Goal: Task Accomplishment & Management: Use online tool/utility

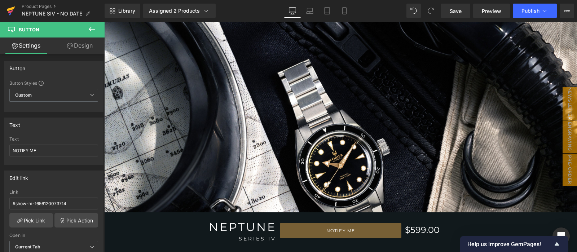
drag, startPoint x: 0, startPoint y: 0, endPoint x: 4, endPoint y: 10, distance: 10.6
click at [4, 10] on link at bounding box center [11, 11] width 22 height 22
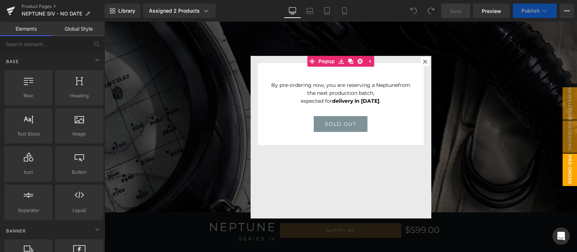
click at [526, 125] on div at bounding box center [340, 137] width 473 height 230
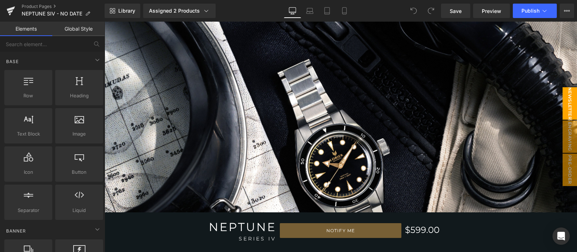
click at [562, 110] on span "NEWSLETTER" at bounding box center [569, 103] width 14 height 32
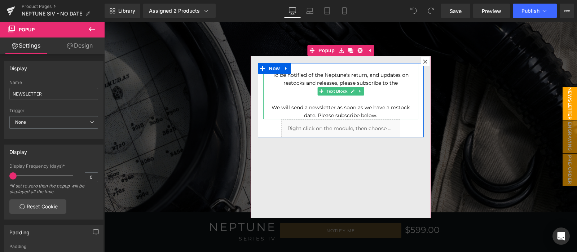
click at [362, 97] on div at bounding box center [340, 99] width 141 height 8
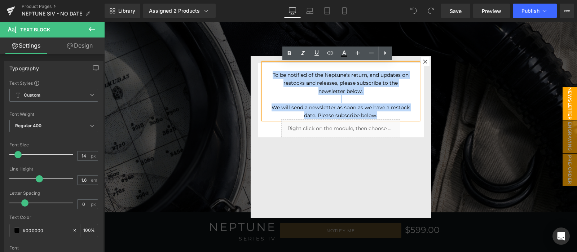
drag, startPoint x: 378, startPoint y: 113, endPoint x: 268, endPoint y: 79, distance: 115.1
click at [268, 79] on div "To be notified of the Neptune's return, and updates on restocks and releases, p…" at bounding box center [340, 91] width 155 height 57
copy div "To be notified of the Neptune's return, and updates on restocks and releases, p…"
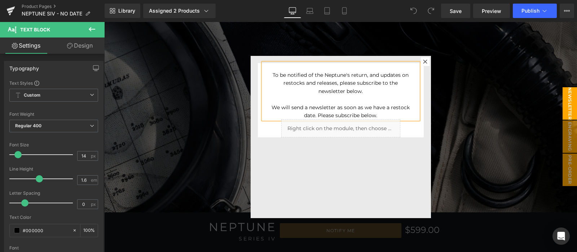
click at [471, 126] on div at bounding box center [340, 137] width 473 height 230
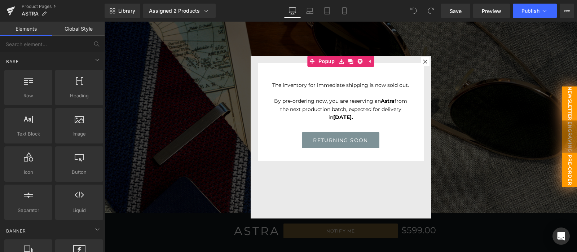
click at [563, 108] on span "NEWSLETTER" at bounding box center [569, 103] width 15 height 34
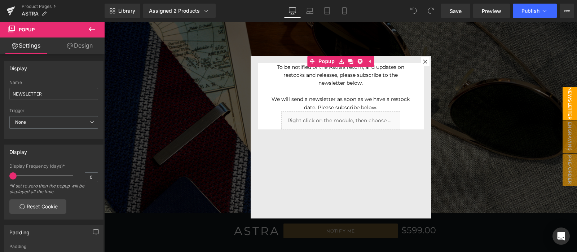
click at [491, 108] on div at bounding box center [340, 137] width 473 height 230
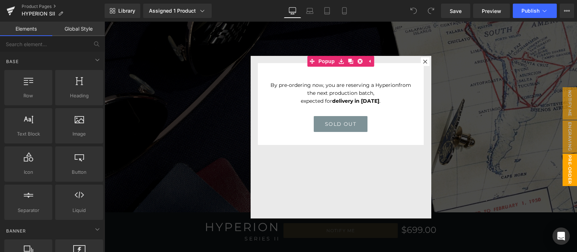
click at [490, 150] on div at bounding box center [340, 137] width 473 height 230
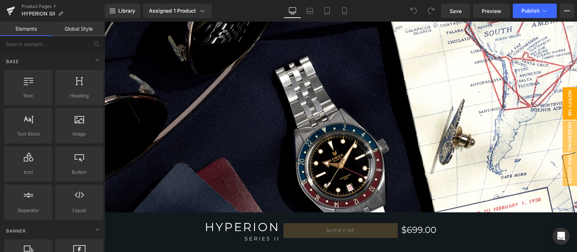
click at [562, 103] on span "NOTIFY ME" at bounding box center [569, 103] width 14 height 32
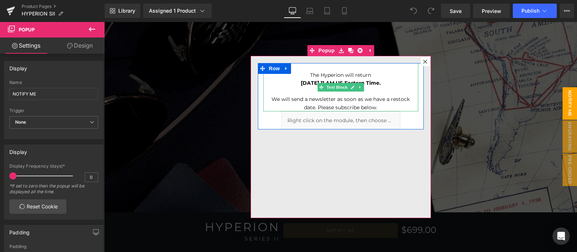
click at [374, 103] on p "We will send a newsletter as soon as we have a restock date. Please subscribe b…" at bounding box center [340, 103] width 141 height 16
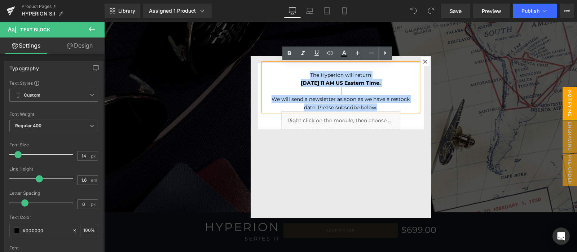
drag, startPoint x: 378, startPoint y: 105, endPoint x: 295, endPoint y: 78, distance: 86.9
click at [295, 78] on div "The Hyperion will return Monday, August 25, at 11 AM US Eastern Time. We will s…" at bounding box center [340, 87] width 155 height 48
paste div
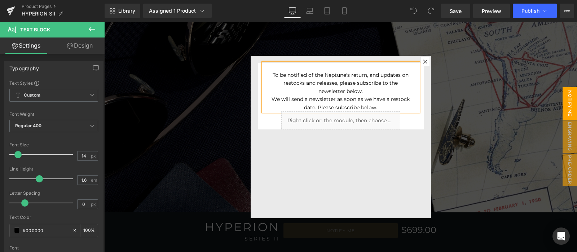
click at [370, 91] on p "To be notified of the Neptune's return, and updates on restocks and releases, p…" at bounding box center [340, 83] width 141 height 24
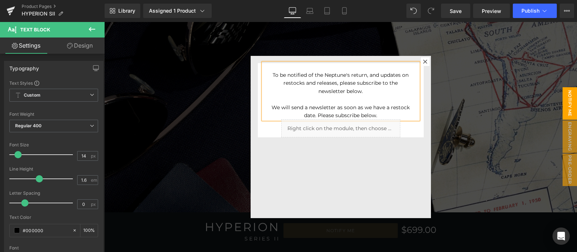
click at [338, 75] on p "To be notified of the Neptune's return, and updates on restocks and releases, p…" at bounding box center [340, 83] width 141 height 24
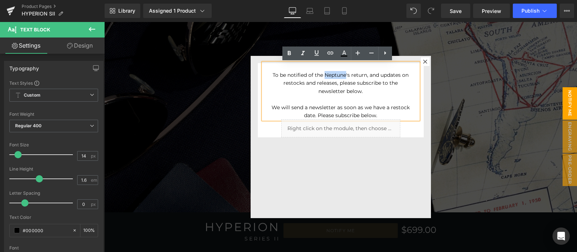
drag, startPoint x: 342, startPoint y: 74, endPoint x: 322, endPoint y: 71, distance: 21.1
click at [322, 71] on p "To be notified of the Neptune's return, and updates on restocks and releases, p…" at bounding box center [340, 83] width 141 height 24
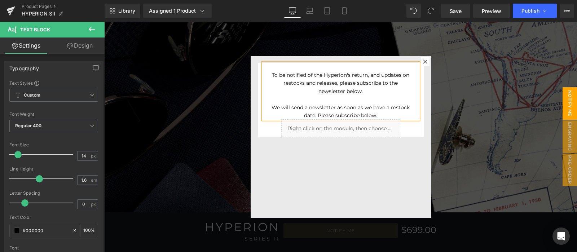
click at [465, 96] on div at bounding box center [340, 137] width 473 height 230
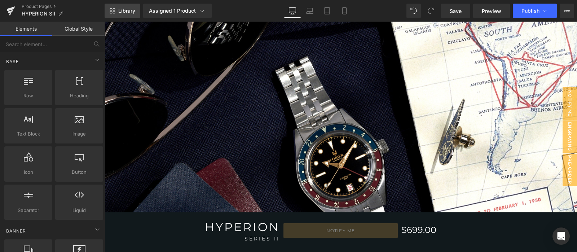
click at [107, 12] on link "Library" at bounding box center [123, 11] width 36 height 14
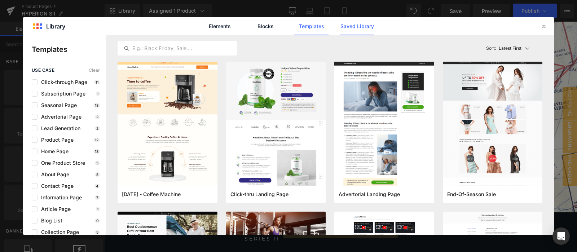
click at [351, 32] on link "Saved Library" at bounding box center [357, 26] width 34 height 18
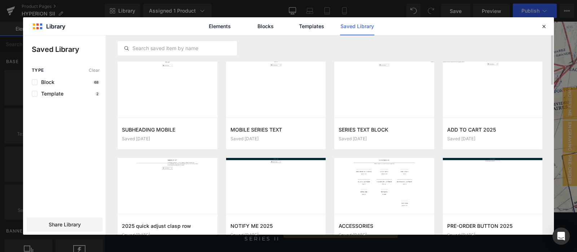
scroll to position [30, 0]
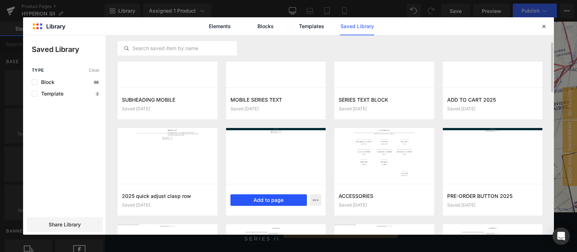
click at [254, 201] on button "Add to page" at bounding box center [268, 200] width 77 height 12
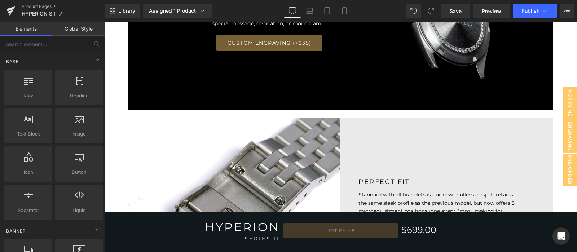
scroll to position [2240, 0]
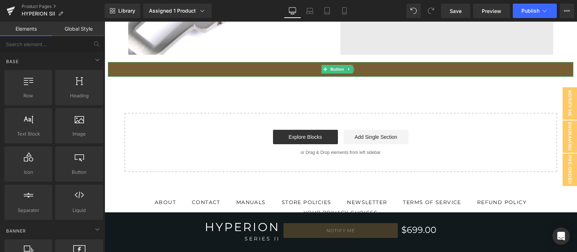
click at [254, 62] on link "NOTIFY ME" at bounding box center [340, 69] width 465 height 15
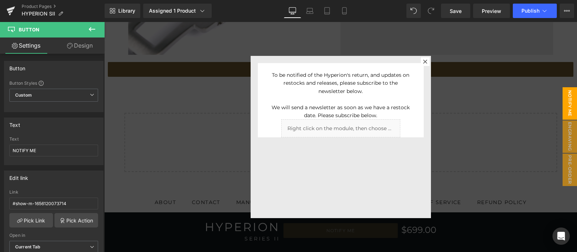
click at [183, 101] on div at bounding box center [340, 137] width 473 height 230
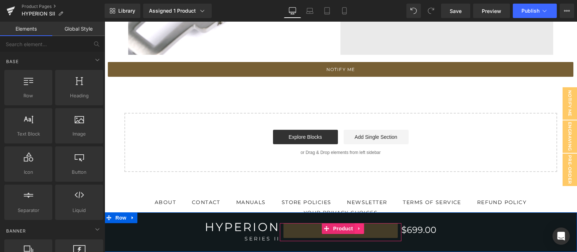
click at [358, 231] on link at bounding box center [359, 228] width 9 height 11
click at [362, 229] on icon at bounding box center [364, 228] width 5 height 5
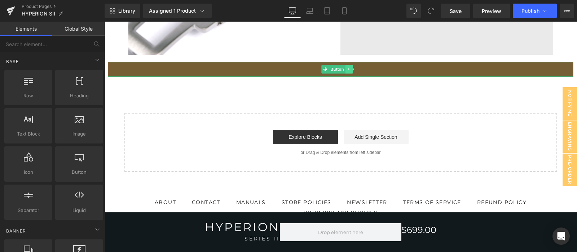
click at [347, 67] on icon at bounding box center [349, 69] width 4 height 4
click at [346, 67] on link at bounding box center [345, 69] width 8 height 9
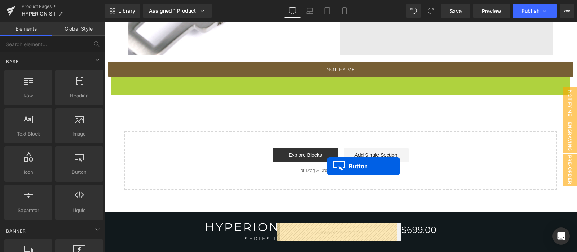
drag, startPoint x: 323, startPoint y: 81, endPoint x: 327, endPoint y: 166, distance: 85.5
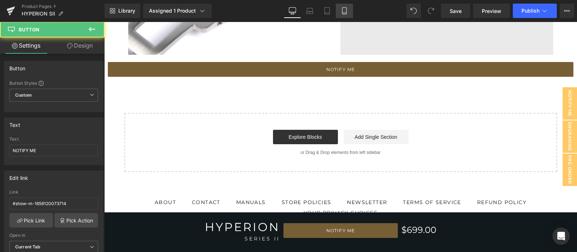
click at [345, 11] on icon at bounding box center [344, 10] width 7 height 7
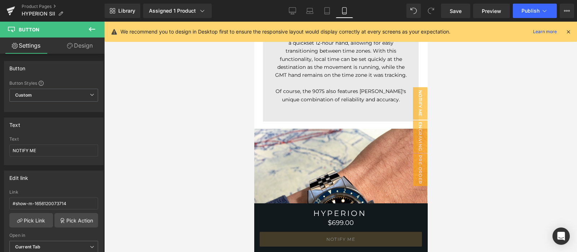
scroll to position [0, 0]
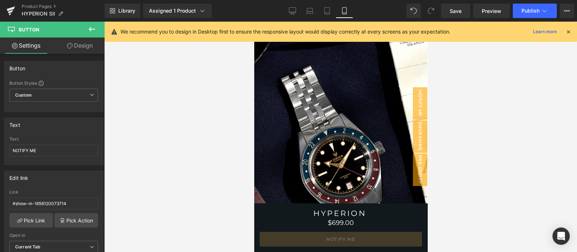
click at [566, 31] on icon at bounding box center [568, 31] width 6 height 6
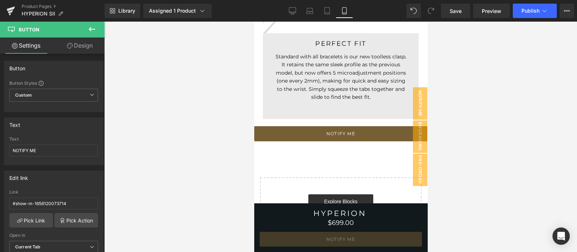
scroll to position [2892, 0]
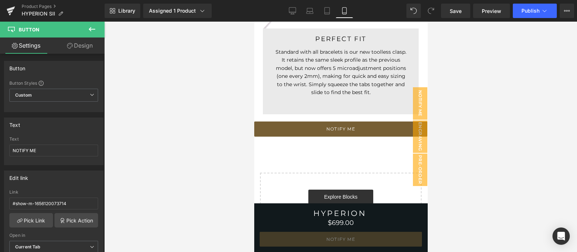
drag, startPoint x: 424, startPoint y: 36, endPoint x: 681, endPoint y: 238, distance: 326.9
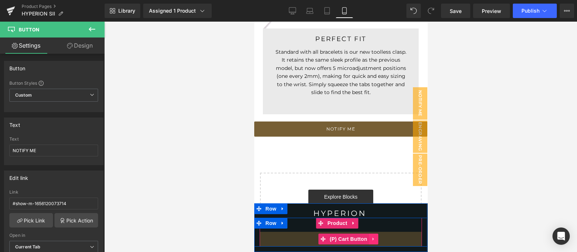
click at [373, 240] on icon at bounding box center [373, 238] width 5 height 5
click at [373, 240] on link at bounding box center [377, 239] width 9 height 11
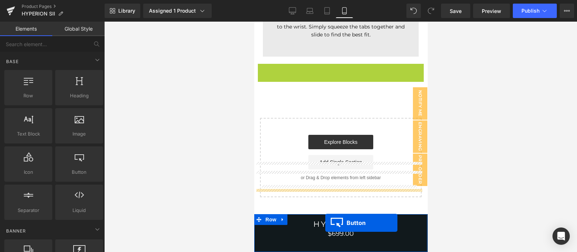
scroll to position [2988, 0]
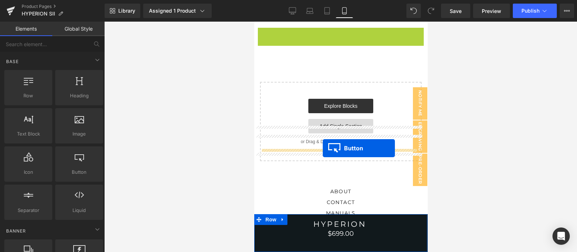
drag, startPoint x: 312, startPoint y: 146, endPoint x: 322, endPoint y: 148, distance: 10.3
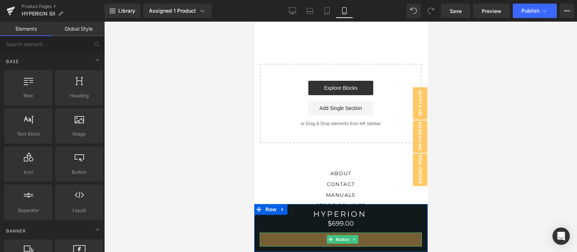
click at [378, 174] on footer "ABOUT CONTACT MANUALS STORE POLICIES NEWSLETTER Terms of Service Refund policy …" at bounding box center [340, 237] width 173 height 166
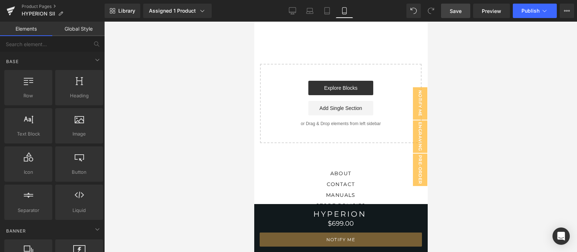
click at [463, 13] on link "Save" at bounding box center [455, 11] width 29 height 14
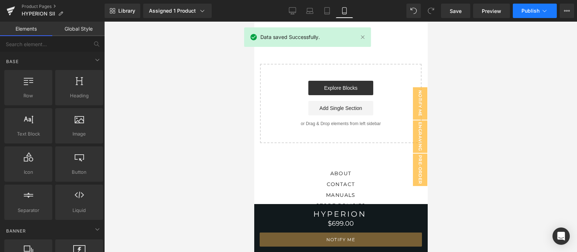
click at [525, 7] on button "Publish" at bounding box center [535, 11] width 44 height 14
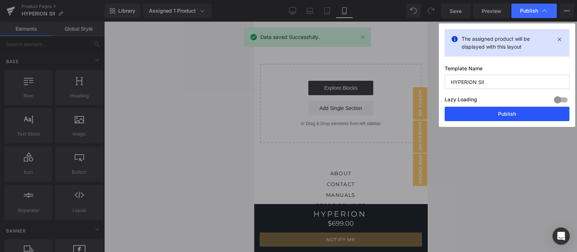
click at [503, 116] on button "Publish" at bounding box center [506, 114] width 125 height 14
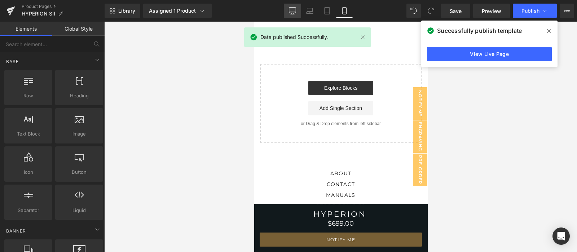
click at [298, 6] on link "Desktop" at bounding box center [292, 11] width 17 height 14
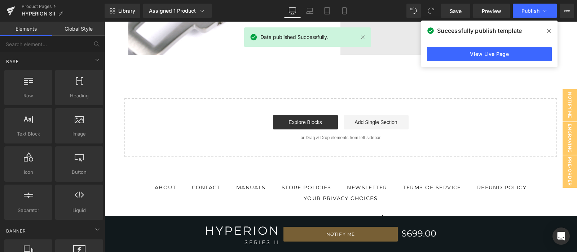
scroll to position [0, 0]
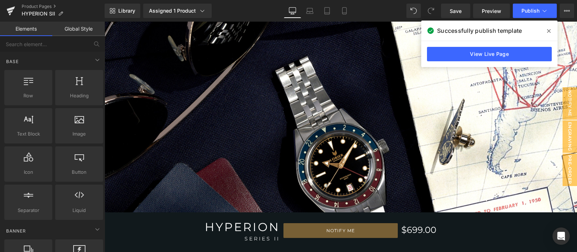
click at [550, 31] on icon at bounding box center [549, 31] width 4 height 6
